Goal: Task Accomplishment & Management: Use online tool/utility

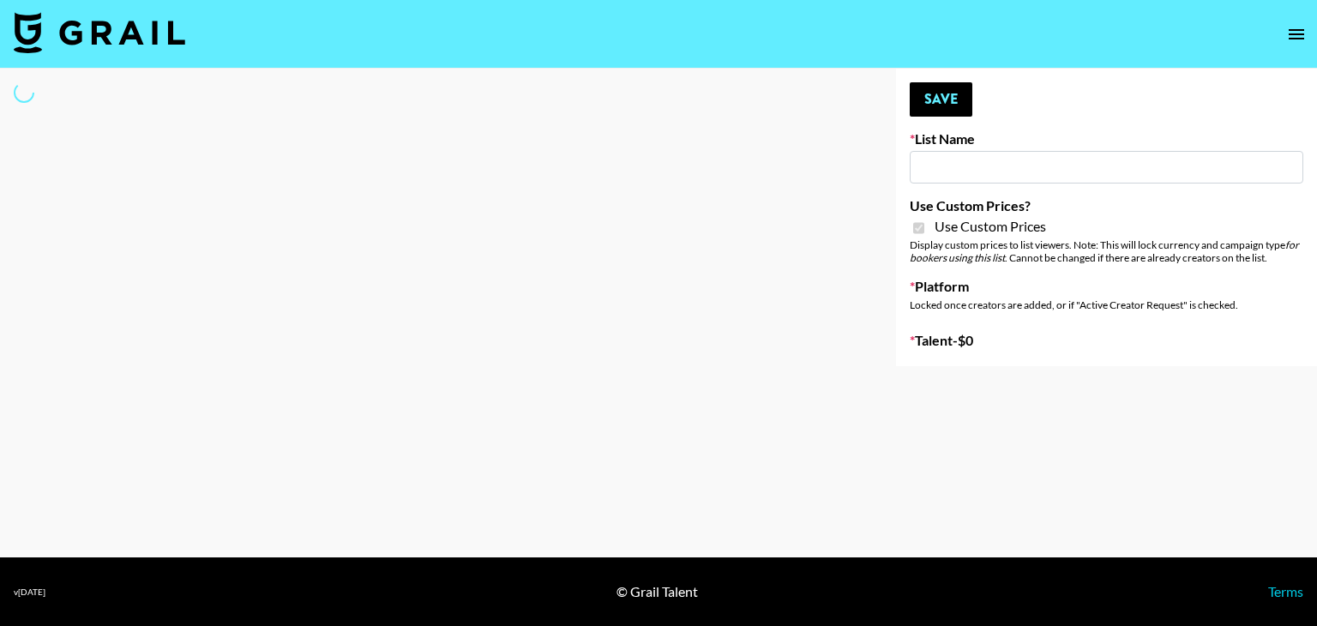
type input "Khiels ([DATE])"
checkbox input "true"
select select "Brand"
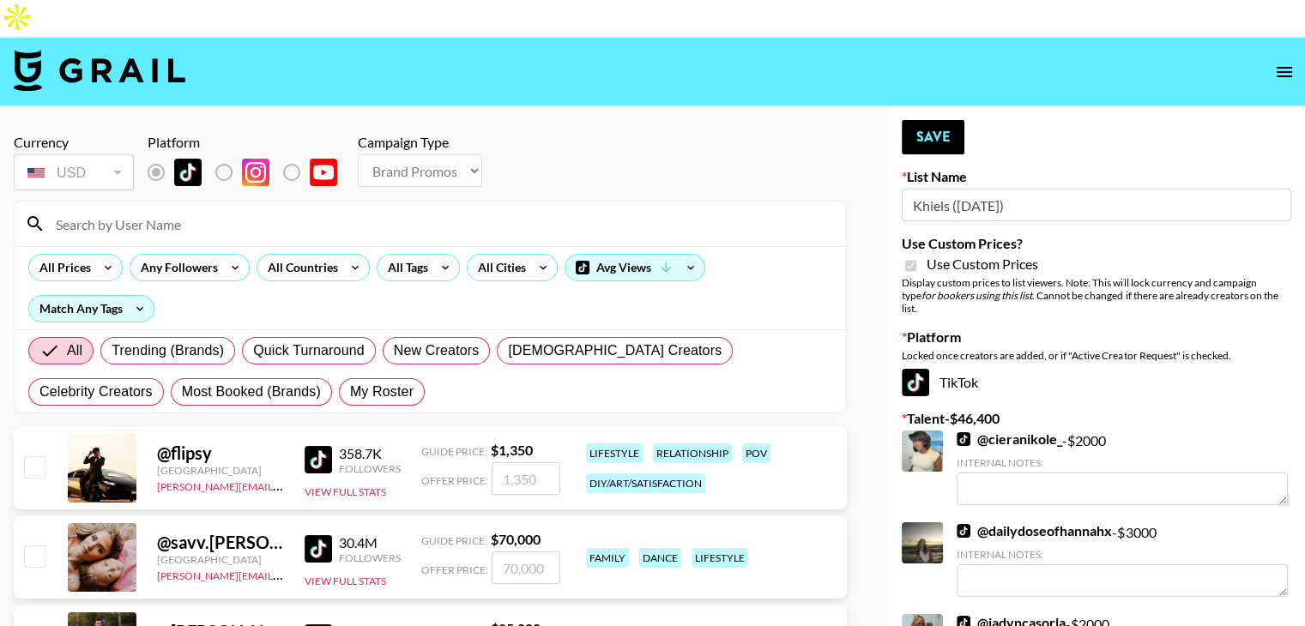
scroll to position [212, 0]
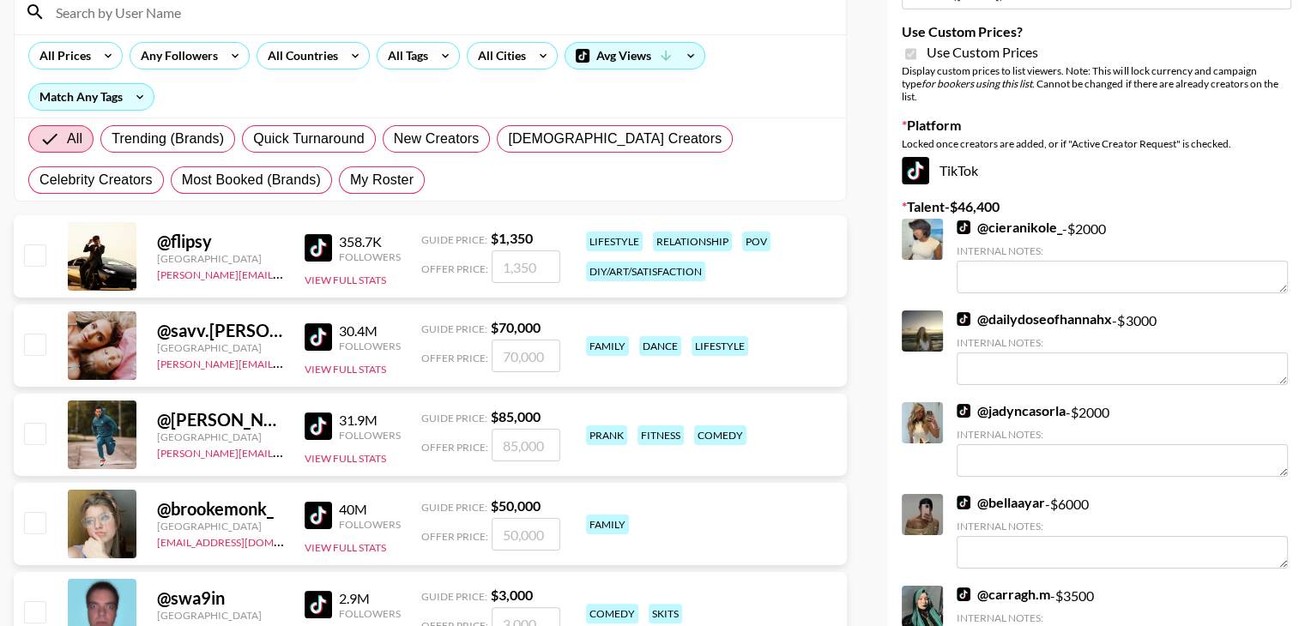
click at [317, 323] on img at bounding box center [317, 336] width 27 height 27
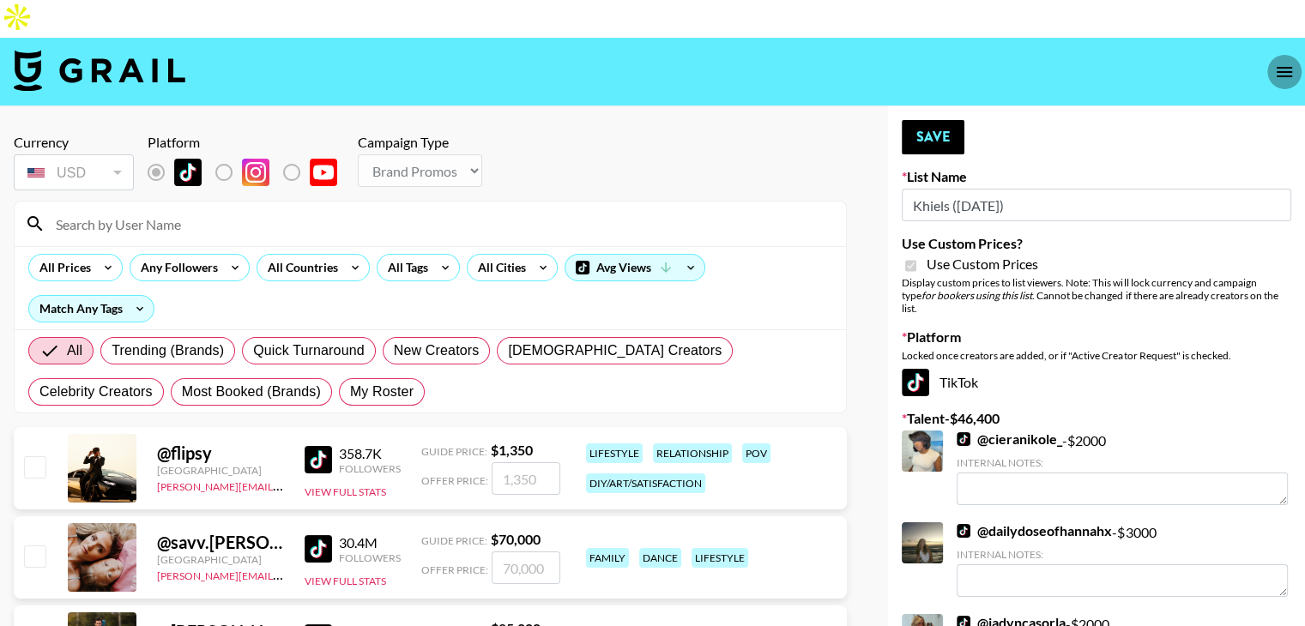
click at [1277, 62] on icon "open drawer" at bounding box center [1284, 72] width 21 height 21
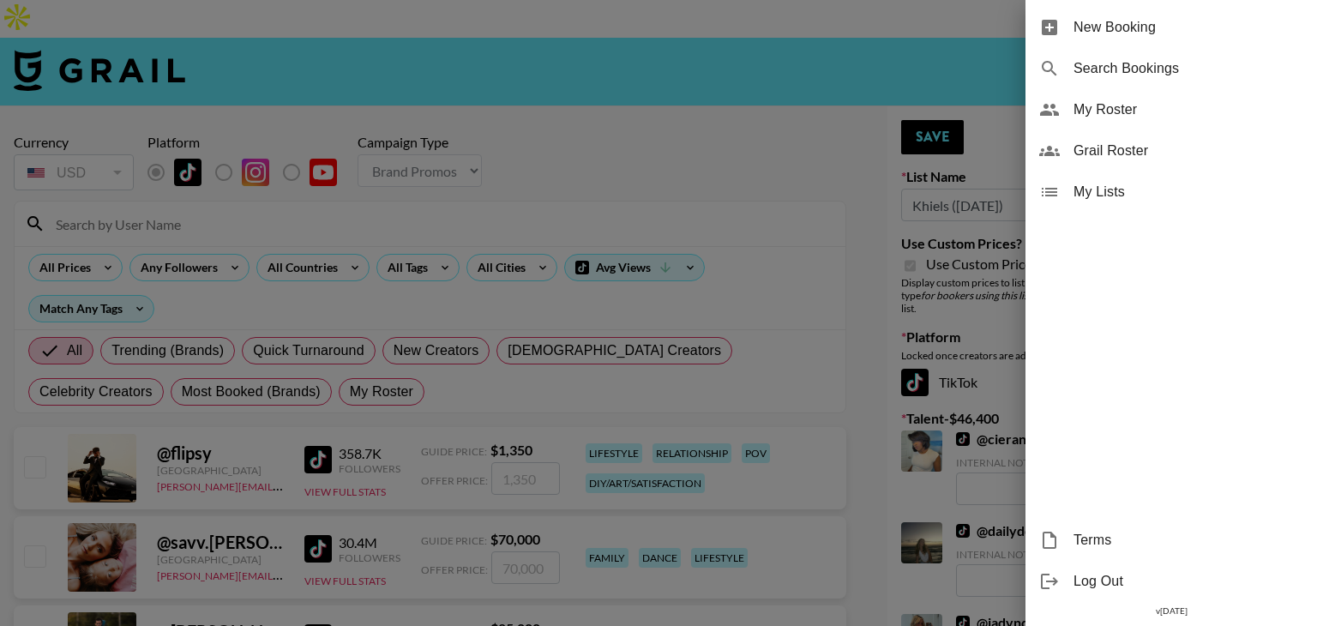
click at [826, 232] on div at bounding box center [658, 313] width 1317 height 626
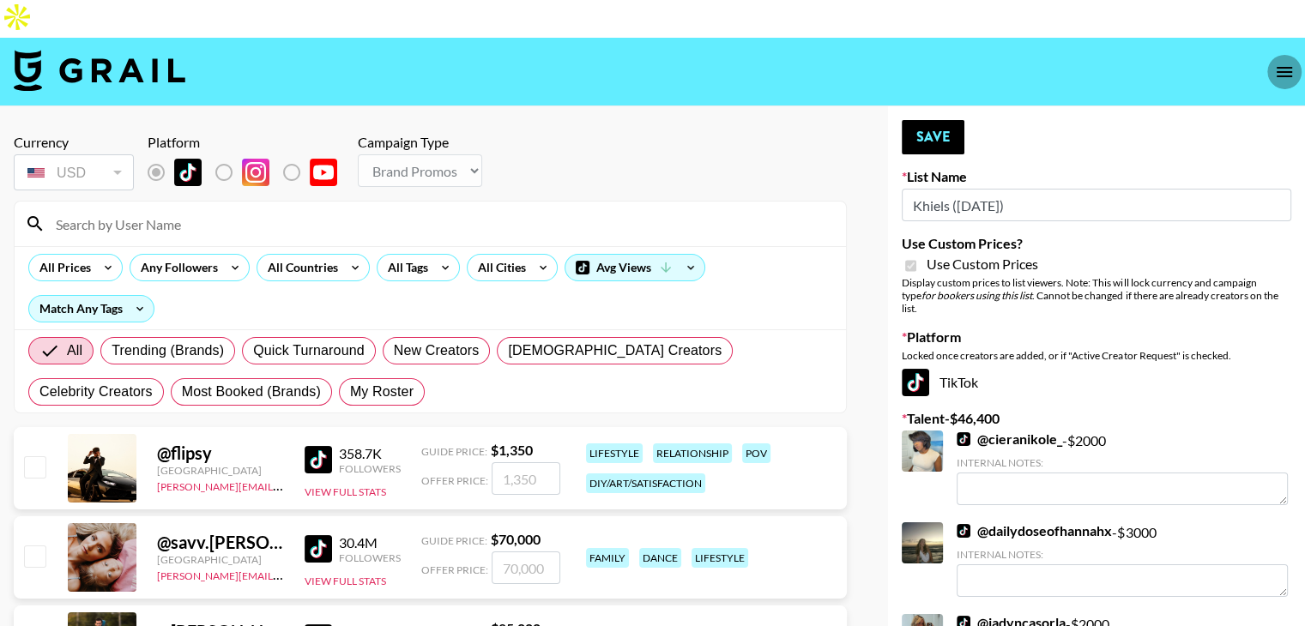
click at [1276, 67] on icon "open drawer" at bounding box center [1283, 72] width 15 height 10
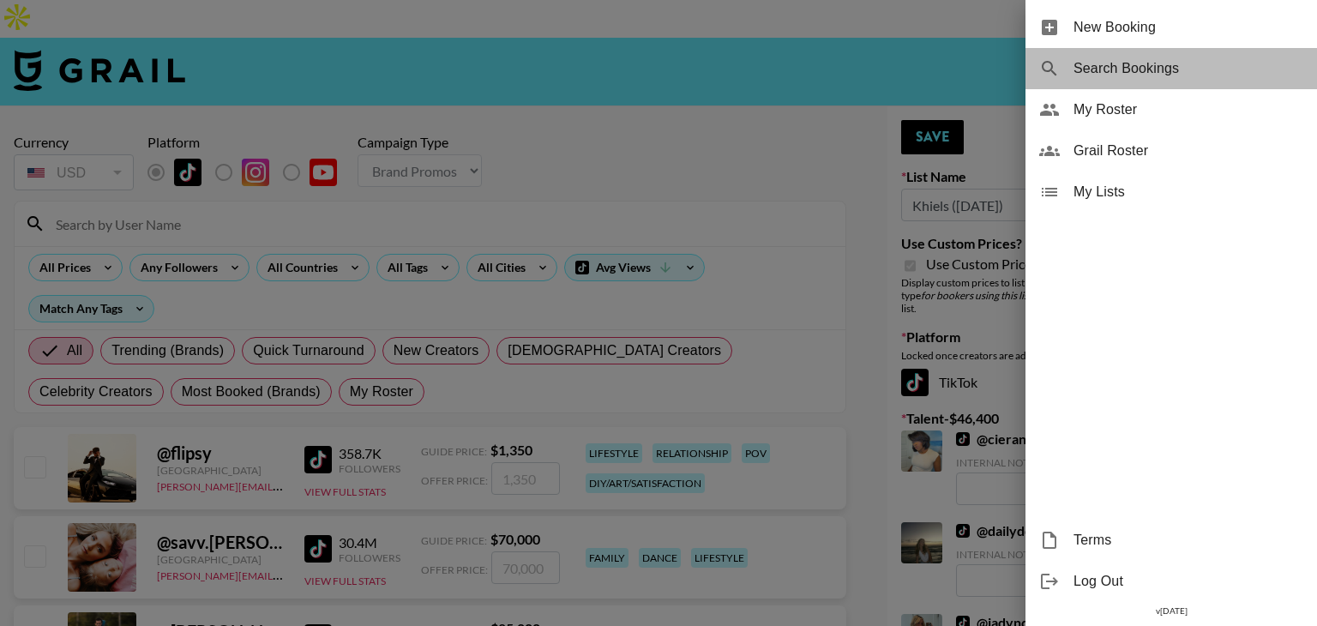
click at [1163, 71] on span "Search Bookings" at bounding box center [1189, 68] width 230 height 21
select select "id"
